Goal: Navigation & Orientation: Find specific page/section

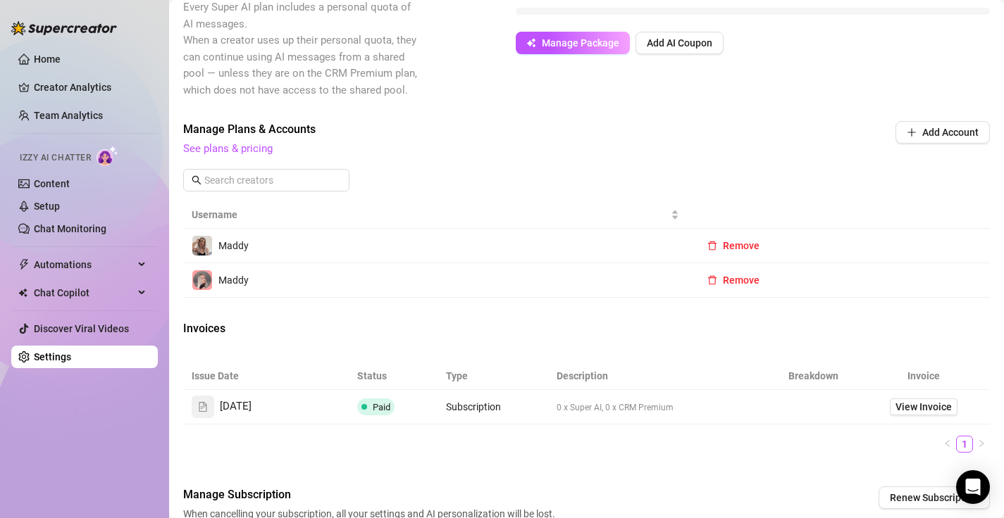
scroll to position [445, 0]
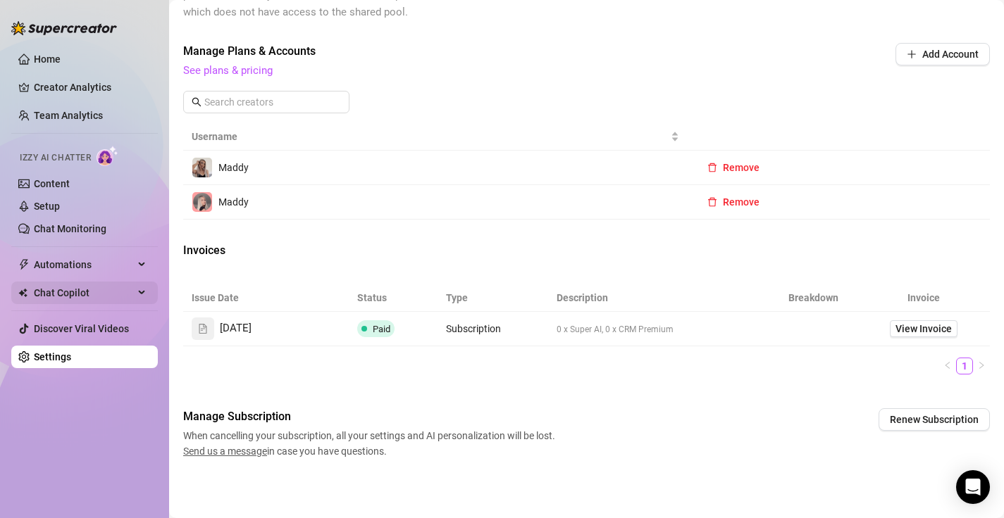
click at [102, 292] on span "Chat Copilot" at bounding box center [84, 293] width 100 height 23
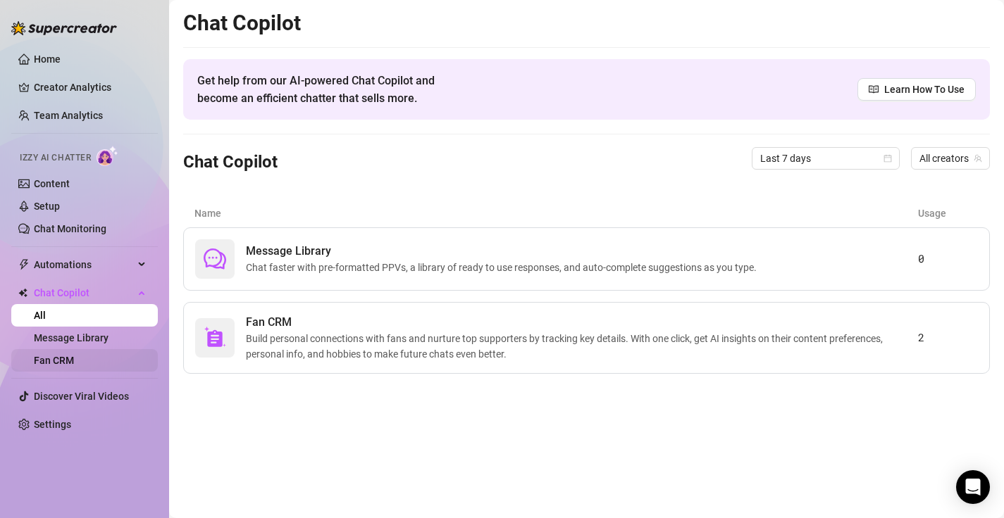
click at [74, 355] on link "Fan CRM" at bounding box center [54, 360] width 40 height 11
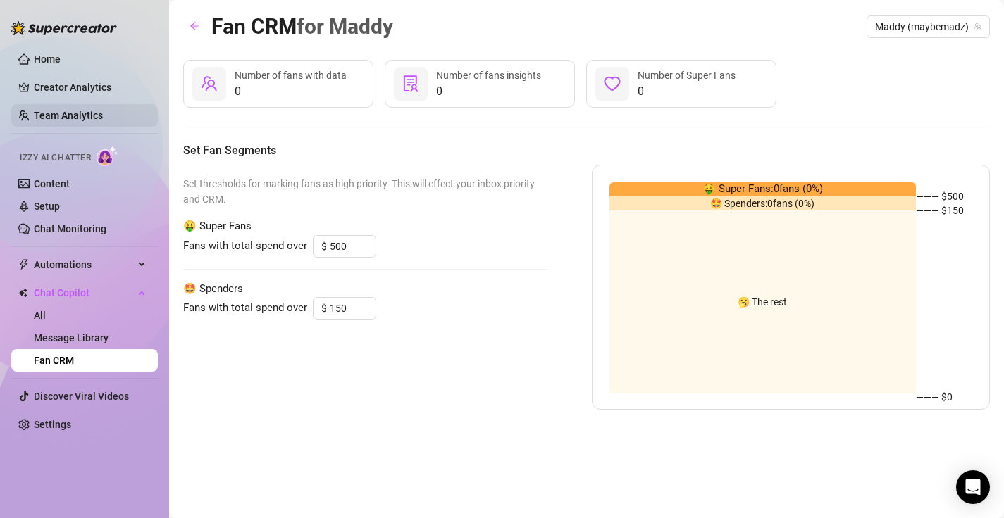
click at [95, 116] on link "Team Analytics" at bounding box center [68, 115] width 69 height 11
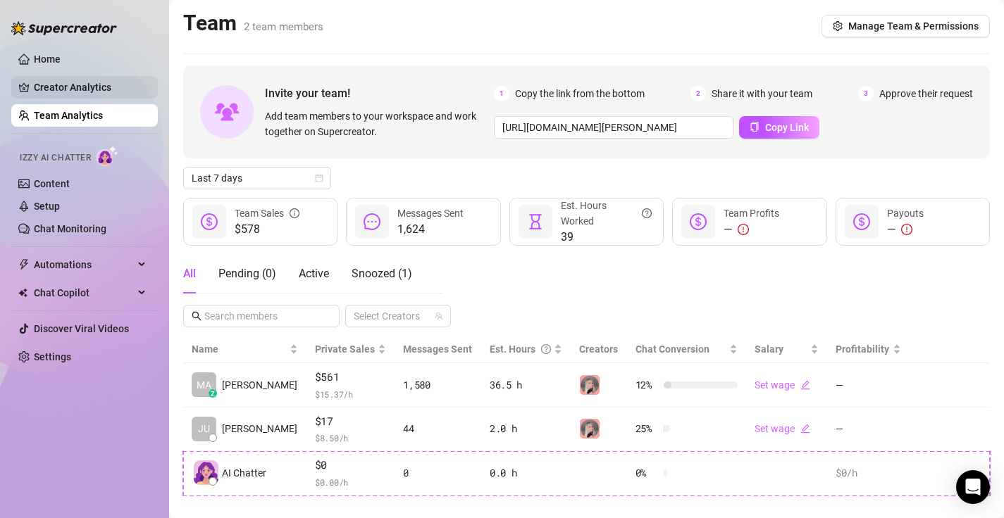
click at [68, 78] on link "Creator Analytics" at bounding box center [90, 87] width 113 height 23
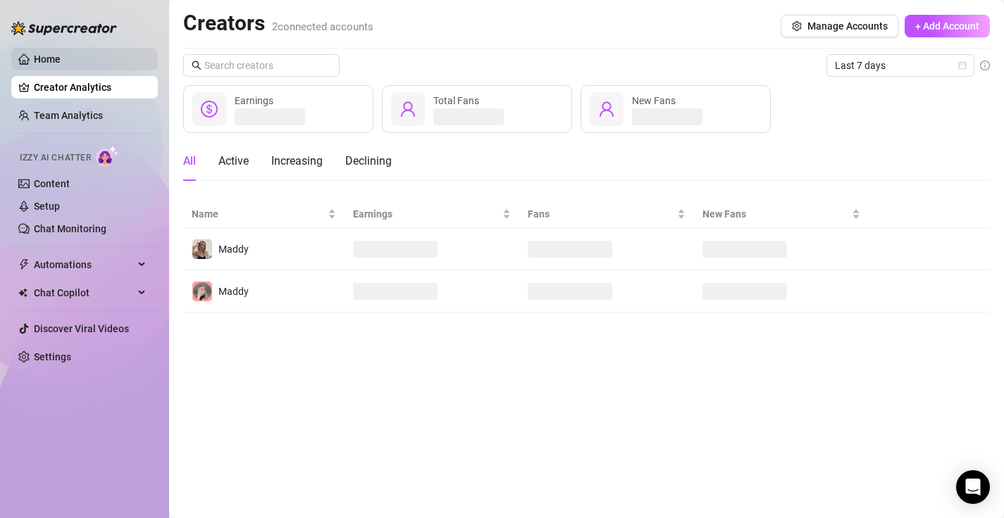
click at [61, 65] on link "Home" at bounding box center [47, 59] width 27 height 11
